Goal: Transaction & Acquisition: Purchase product/service

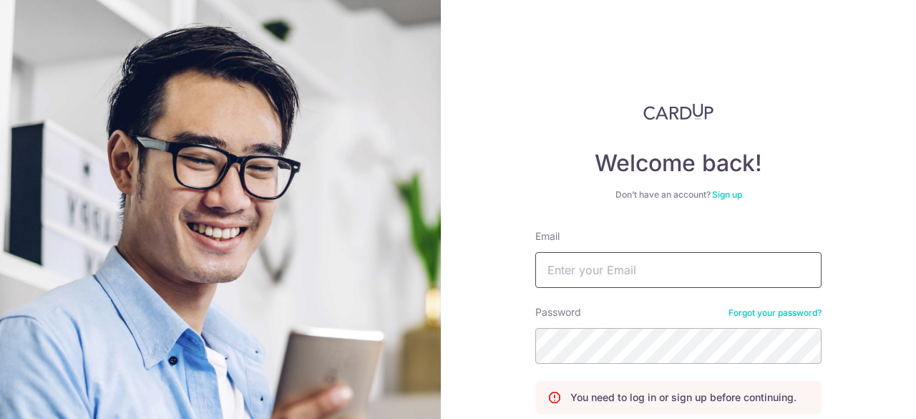
click at [621, 286] on input "Email" at bounding box center [678, 270] width 286 height 36
click at [618, 261] on input "re" at bounding box center [678, 270] width 286 height 36
type input "[EMAIL_ADDRESS][DOMAIN_NAME]"
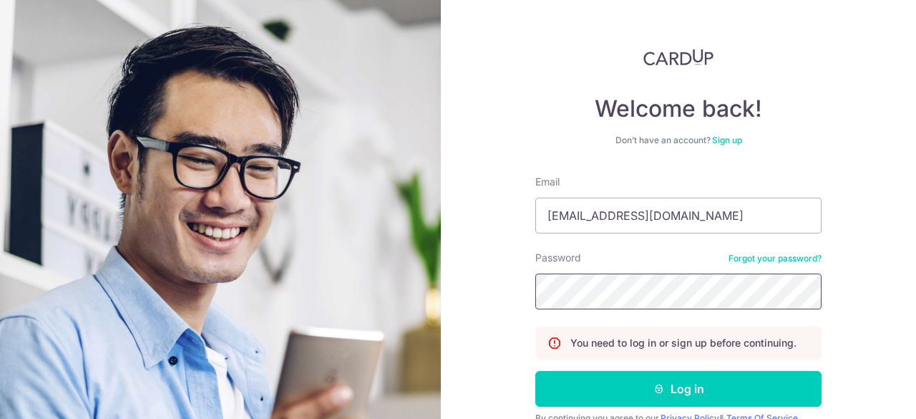
scroll to position [121, 0]
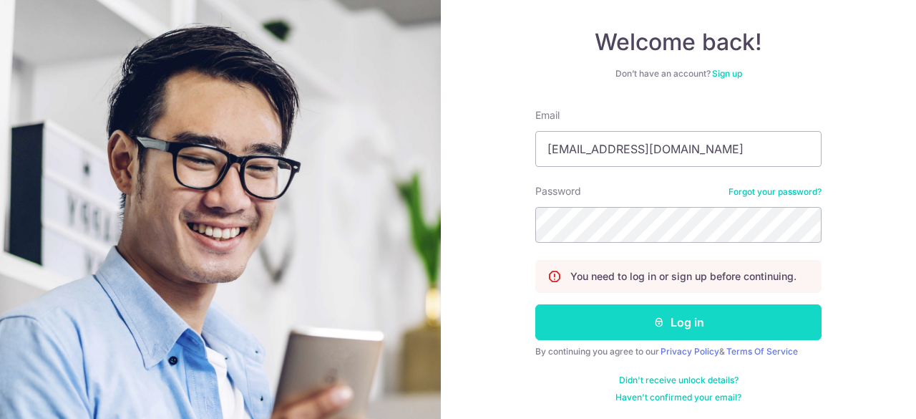
click at [625, 323] on button "Log in" at bounding box center [678, 322] width 286 height 36
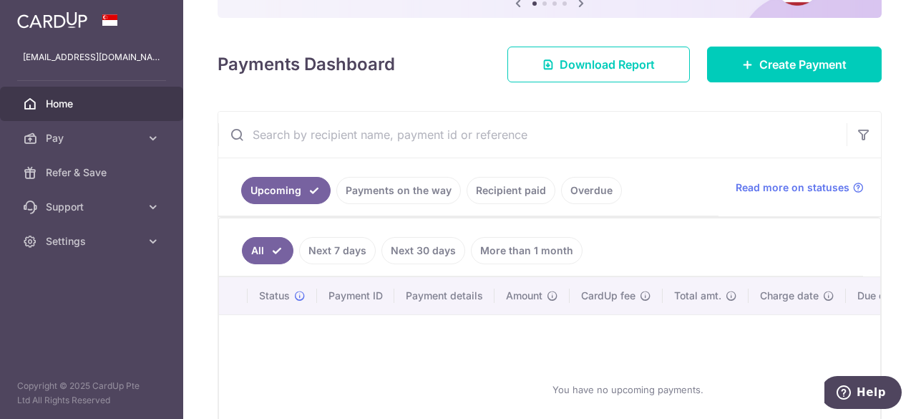
scroll to position [143, 0]
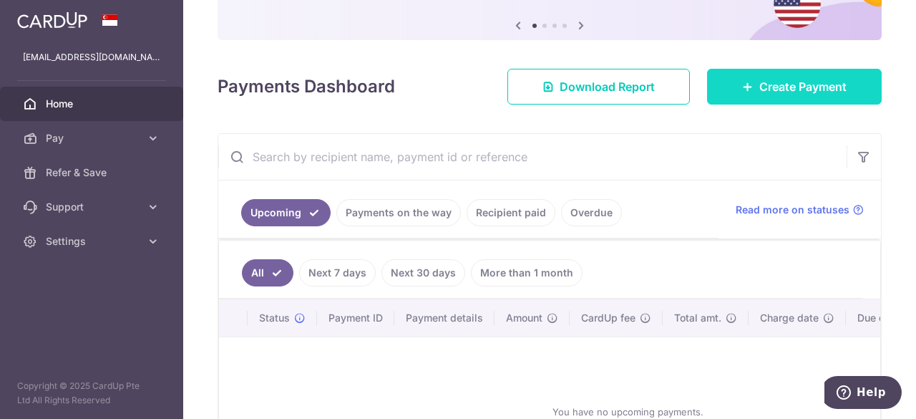
click at [742, 94] on link "Create Payment" at bounding box center [794, 87] width 175 height 36
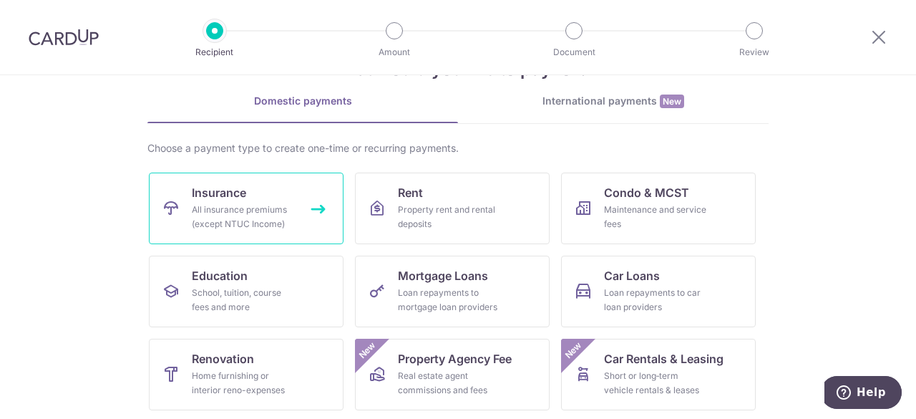
scroll to position [72, 0]
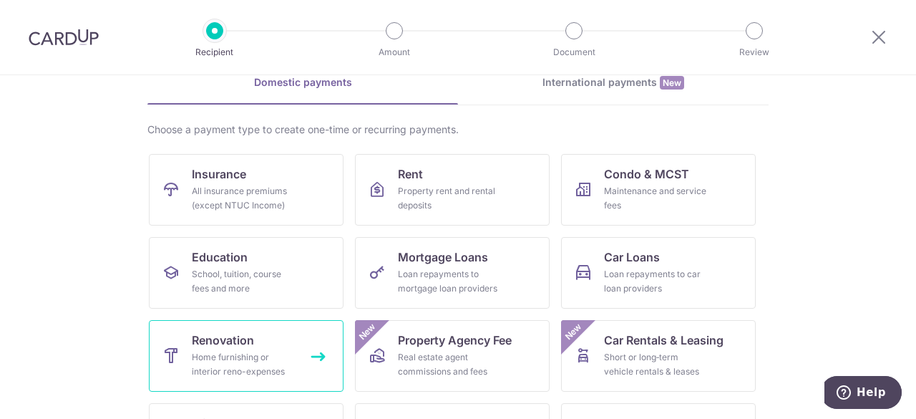
click at [238, 340] on span "Renovation" at bounding box center [223, 339] width 62 height 17
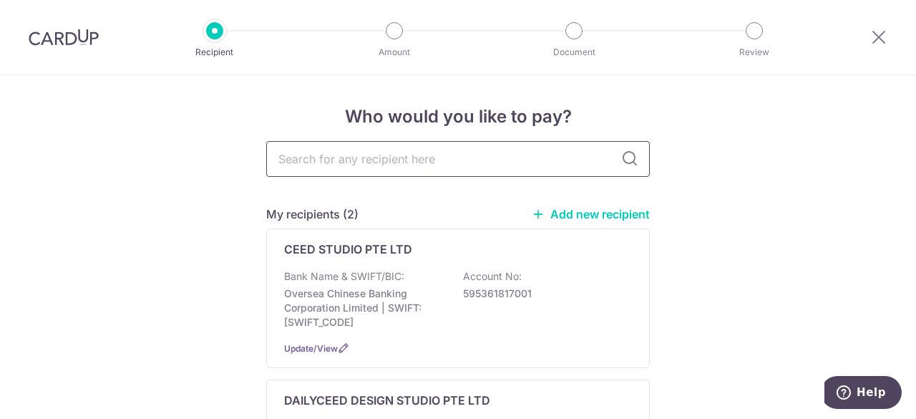
click at [323, 170] on input "text" at bounding box center [458, 159] width 384 height 36
click at [564, 220] on link "Add new recipient" at bounding box center [591, 214] width 118 height 14
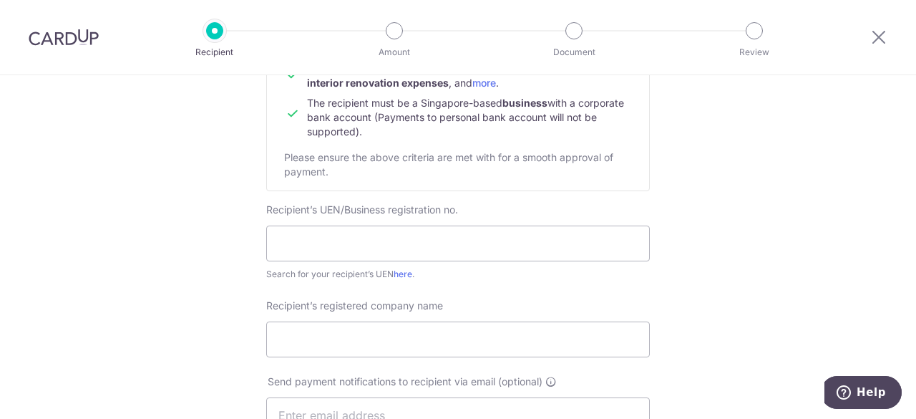
scroll to position [215, 0]
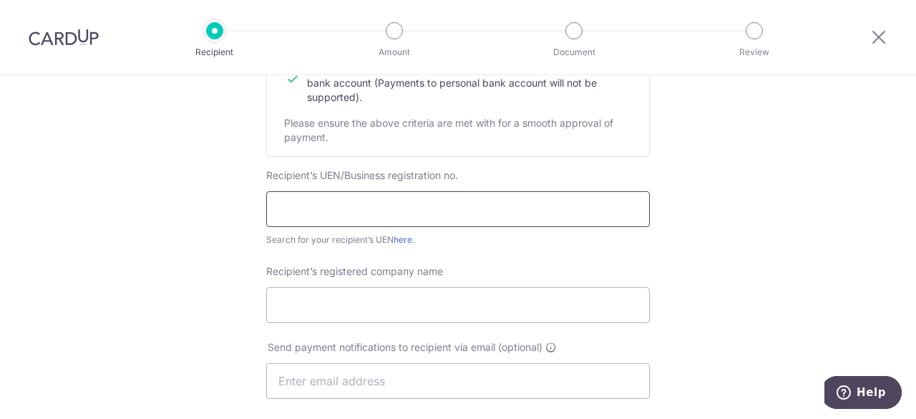
click at [364, 204] on input "text" at bounding box center [458, 209] width 384 height 36
paste input "201604637M"
type input "201604637M"
click at [407, 240] on link "here" at bounding box center [403, 239] width 19 height 11
click at [358, 304] on input "Recipient’s registered company name" at bounding box center [458, 305] width 384 height 36
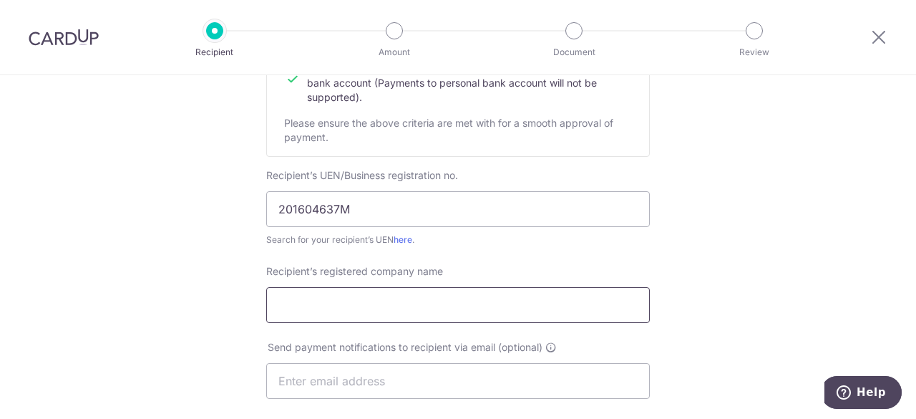
click at [371, 293] on input "Recipient’s registered company name" at bounding box center [458, 305] width 384 height 36
paste input "uniqool engineering & services pte. ltd."
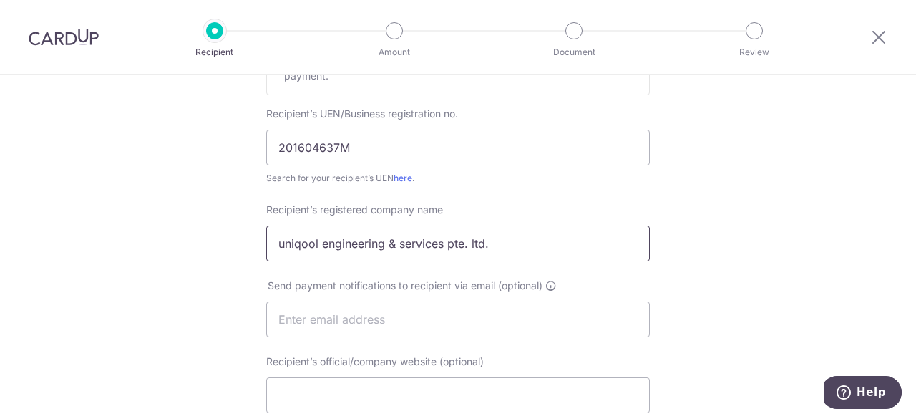
scroll to position [358, 0]
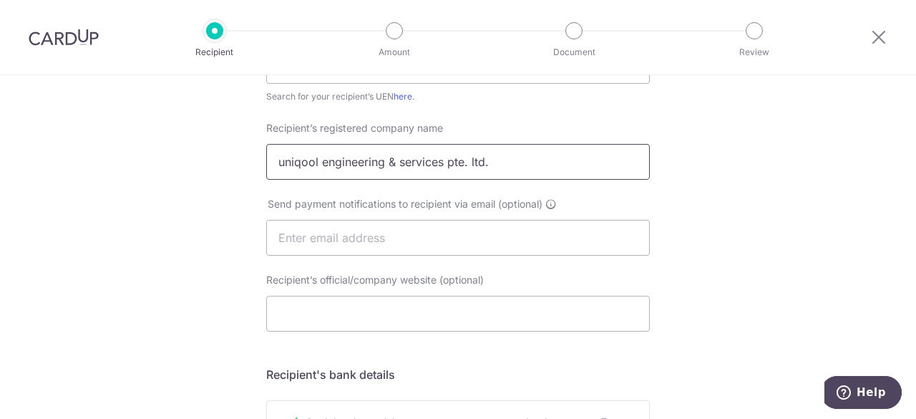
click at [272, 165] on input "uniqool engineering & services pte. ltd." at bounding box center [458, 162] width 384 height 36
click at [284, 163] on input "uniqool engineering & services pte. ltd." at bounding box center [458, 162] width 384 height 36
click at [385, 178] on input "Uniqool engineering & services pte. ltd." at bounding box center [458, 162] width 384 height 36
click at [391, 167] on input "Uniqool engineering & services pte. ltd." at bounding box center [458, 162] width 384 height 36
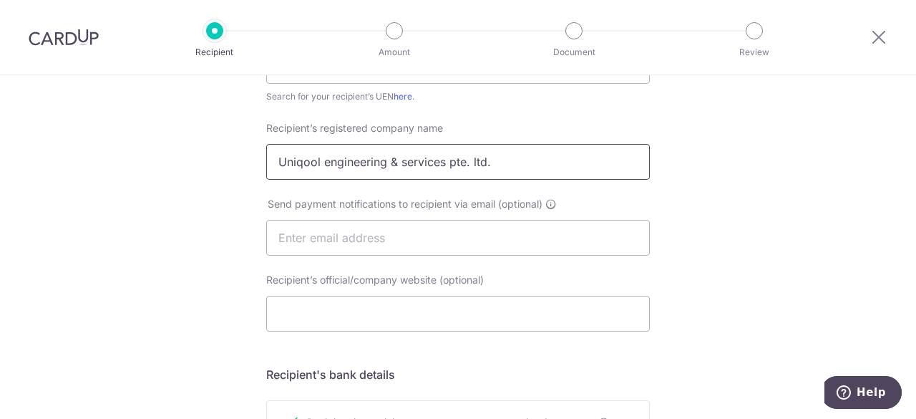
click at [392, 167] on input "Uniqool engineering & services pte. ltd." at bounding box center [458, 162] width 384 height 36
paste input "NIQOOL ENGINEERING & SERVICES PTE LTD"
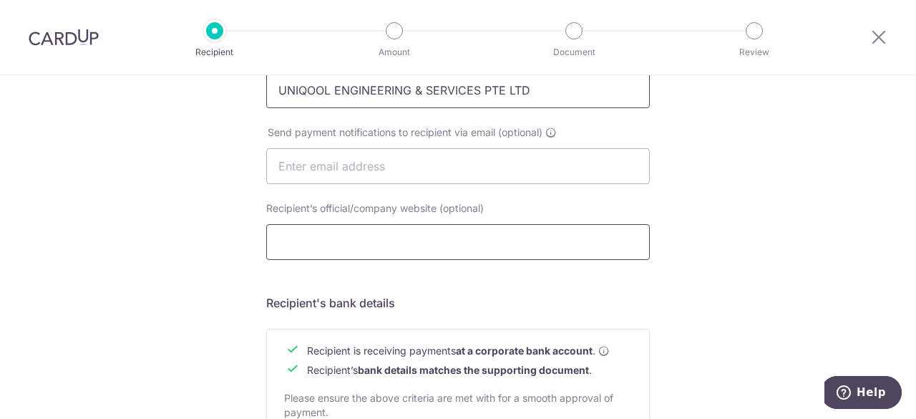
type input "UNIQOOL ENGINEERING & SERVICES PTE LTD"
click at [379, 246] on input "Recipient’s official/company website (optional)" at bounding box center [458, 242] width 384 height 36
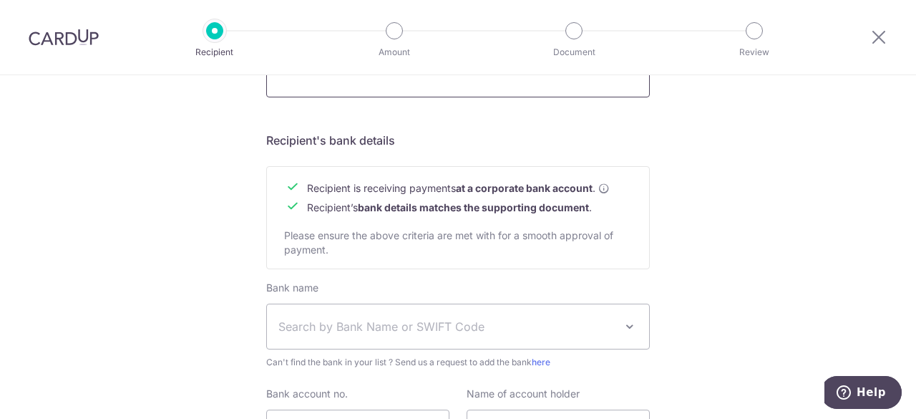
scroll to position [644, 0]
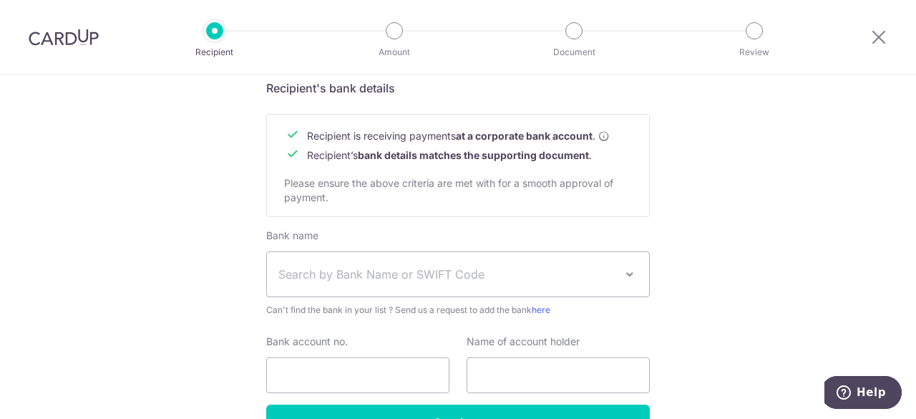
click at [389, 266] on span "Search by Bank Name or SWIFT Code" at bounding box center [446, 274] width 336 height 17
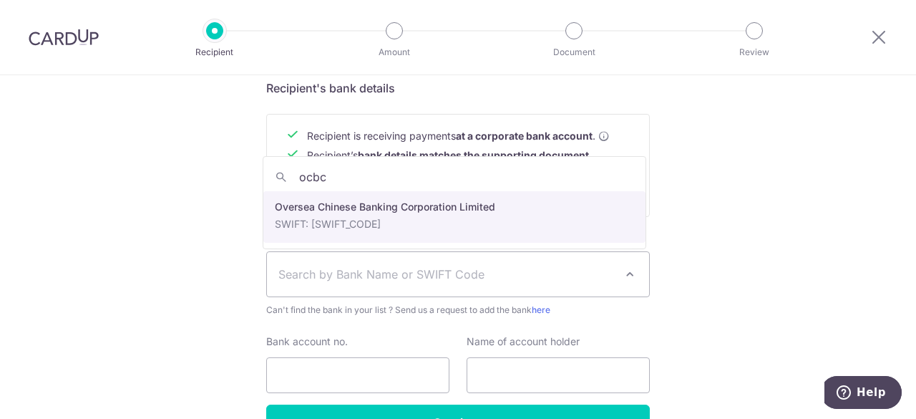
type input "ocbc"
select select "12"
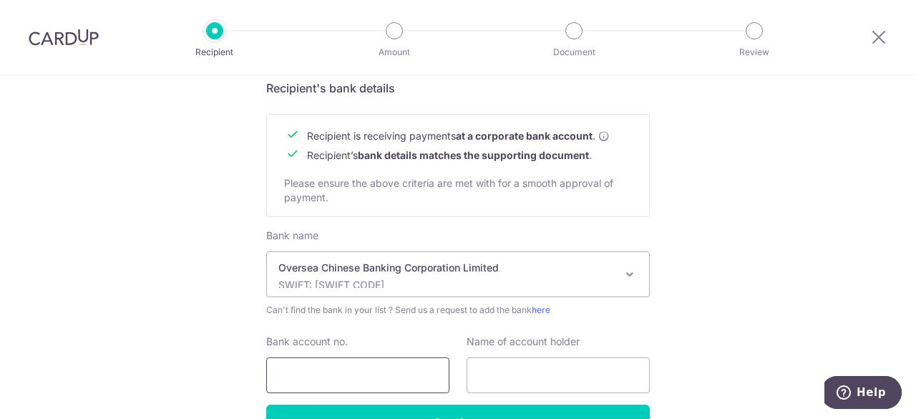
click at [331, 366] on input "Bank account no." at bounding box center [357, 375] width 183 height 36
paste input "588-127779-001"
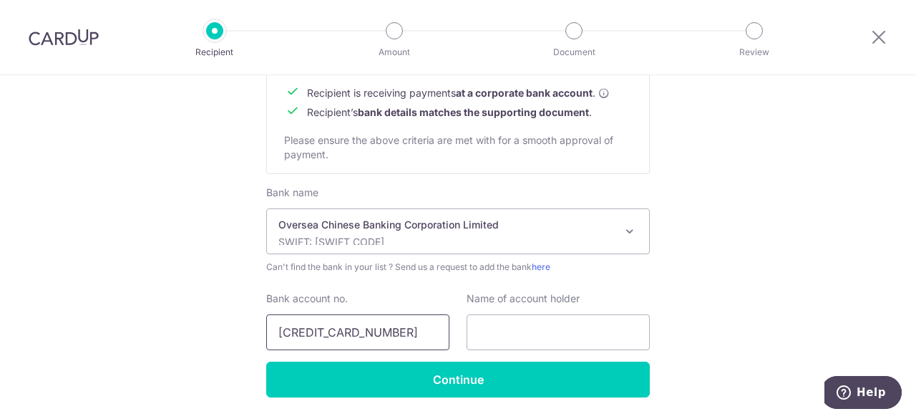
scroll to position [716, 0]
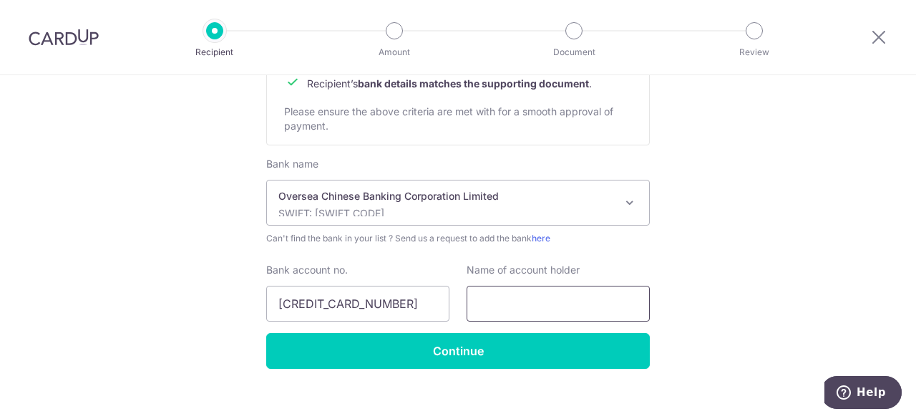
drag, startPoint x: 502, startPoint y: 293, endPoint x: 520, endPoint y: 237, distance: 59.3
click at [502, 293] on input "text" at bounding box center [558, 304] width 183 height 36
click at [302, 302] on input "588-127779-001" at bounding box center [357, 304] width 183 height 36
click at [293, 307] on input "588-127779-001" at bounding box center [357, 304] width 183 height 36
click at [301, 307] on input "588-127779-001" at bounding box center [357, 304] width 183 height 36
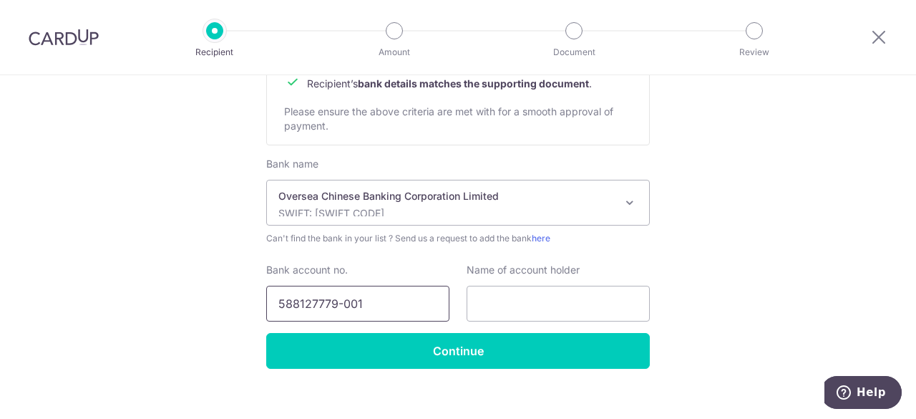
click at [341, 303] on input "588127779-001" at bounding box center [357, 304] width 183 height 36
type input "588127779001"
click at [531, 308] on input "text" at bounding box center [558, 304] width 183 height 36
type input "u"
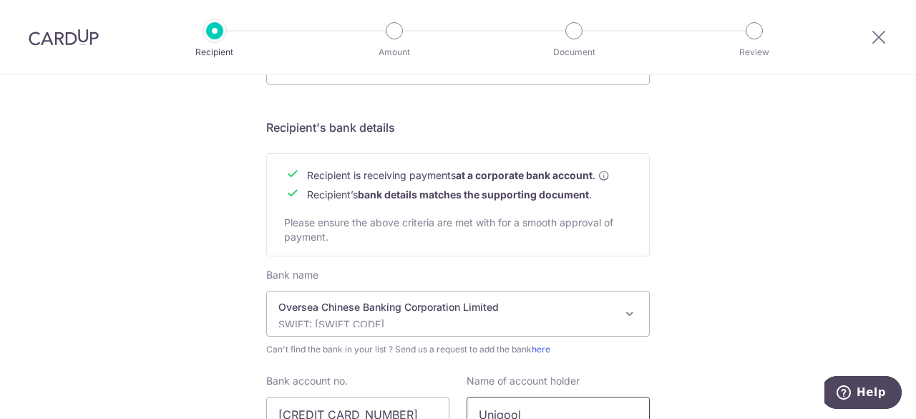
scroll to position [732, 0]
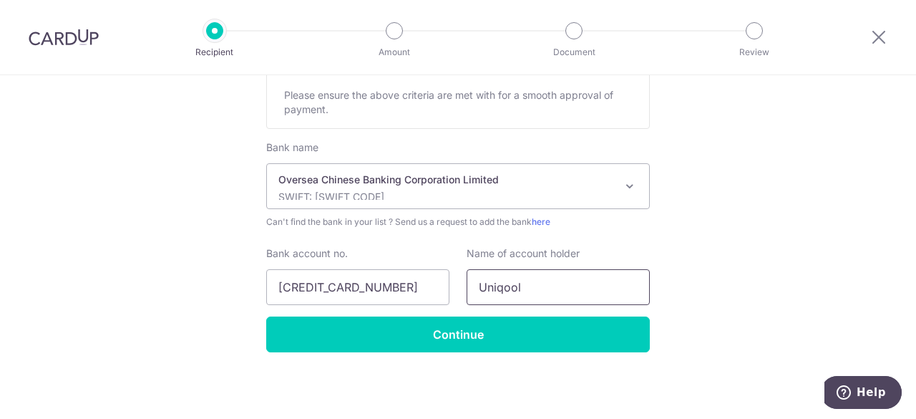
type input "Uniqool"
click at [471, 332] on input "Continue" at bounding box center [458, 334] width 384 height 36
